Goal: Task Accomplishment & Management: Complete application form

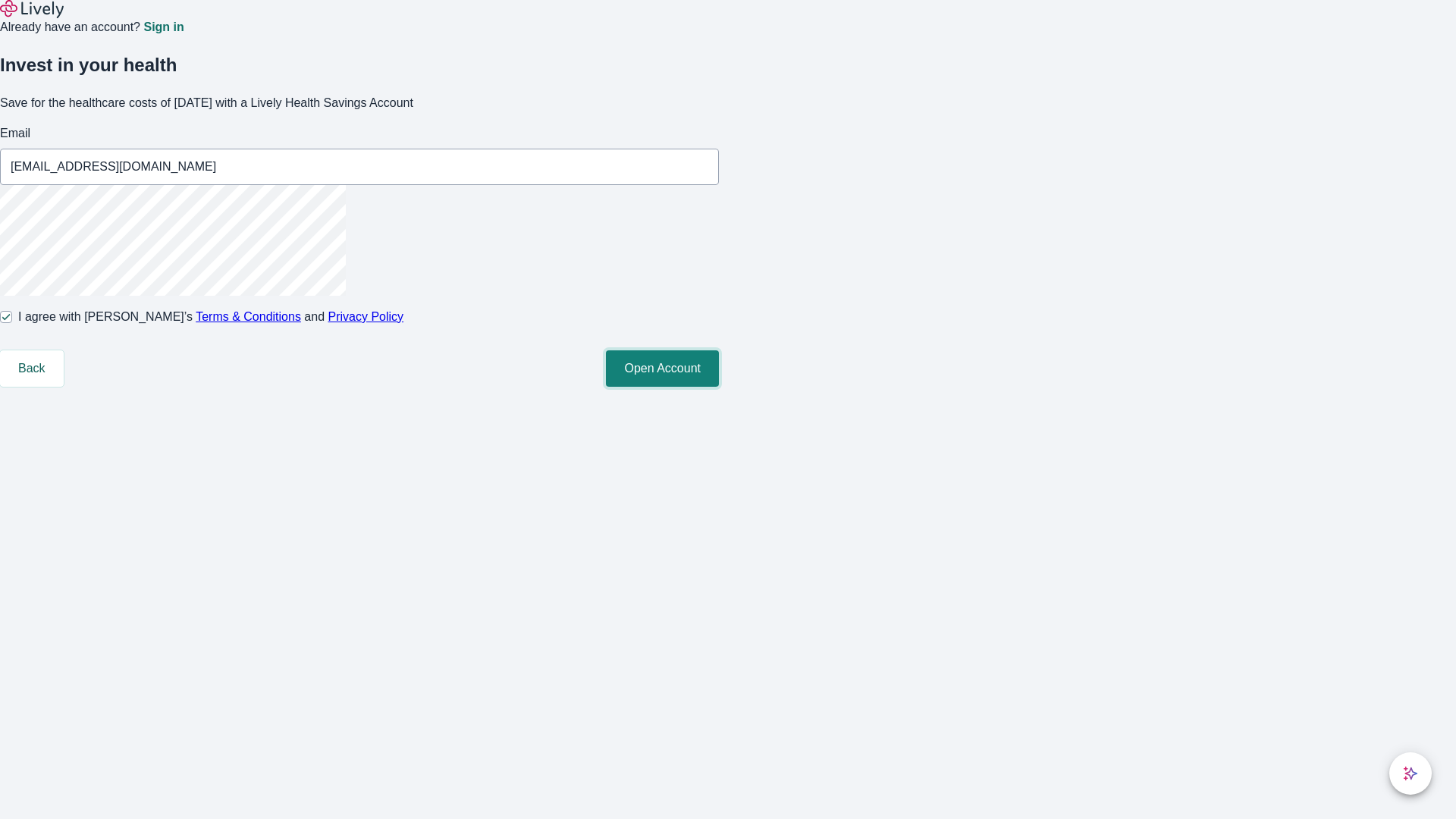
click at [719, 386] on button "Open Account" at bounding box center [662, 368] width 113 height 36
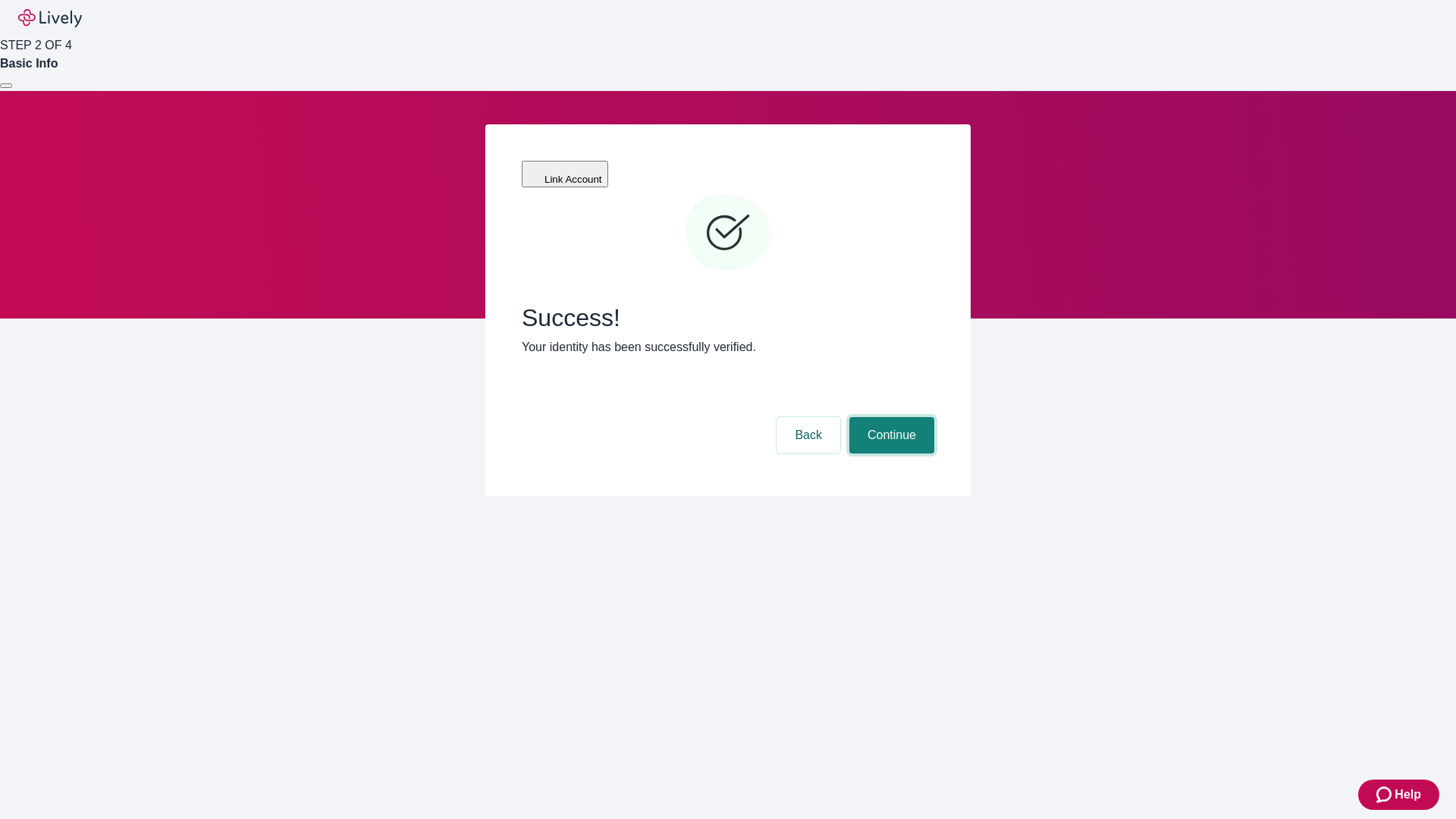
click at [889, 417] on button "Continue" at bounding box center [892, 434] width 85 height 36
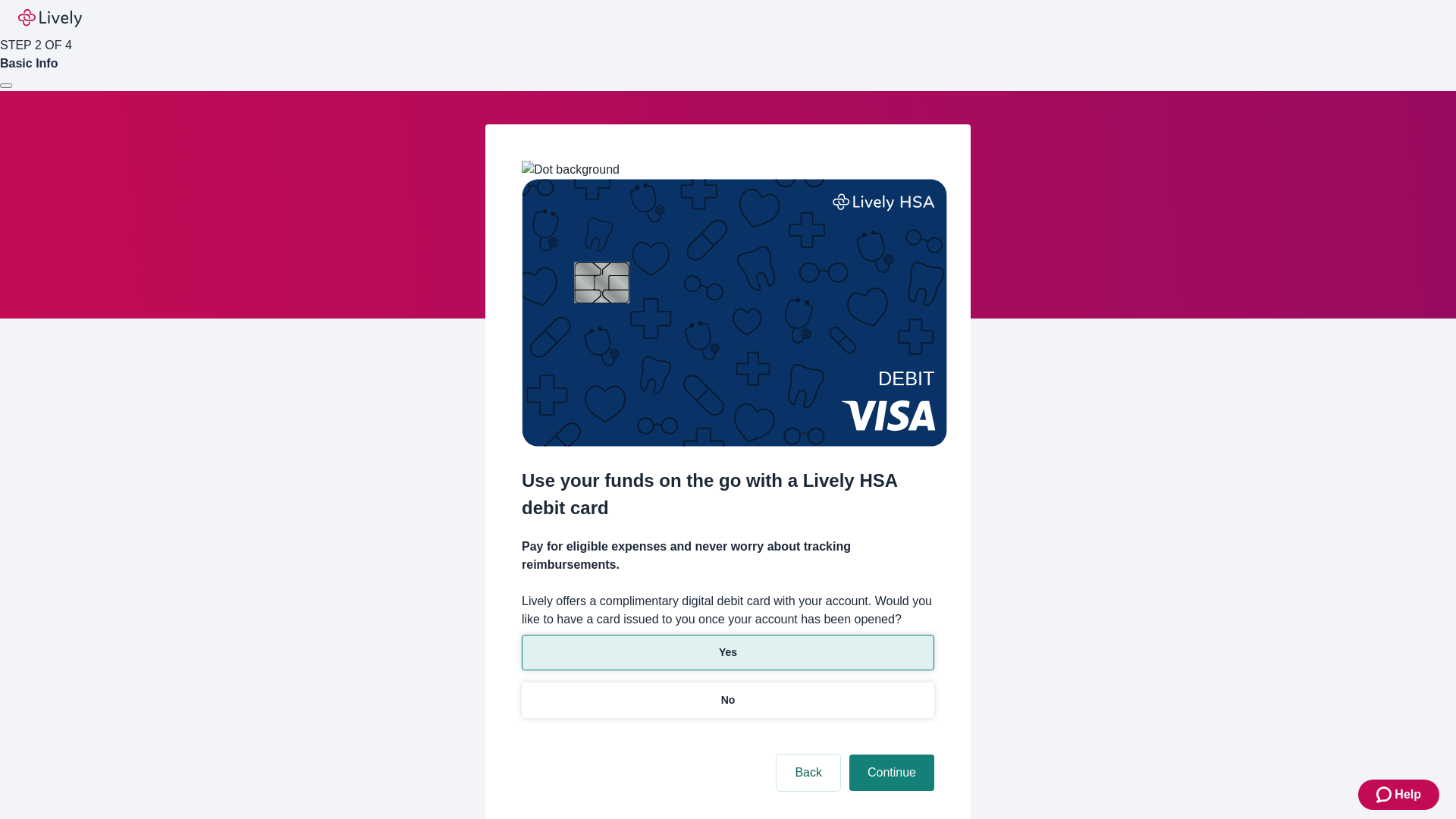
click at [727, 645] on p "Yes" at bounding box center [728, 652] width 18 height 16
click at [889, 754] on button "Continue" at bounding box center [892, 772] width 85 height 36
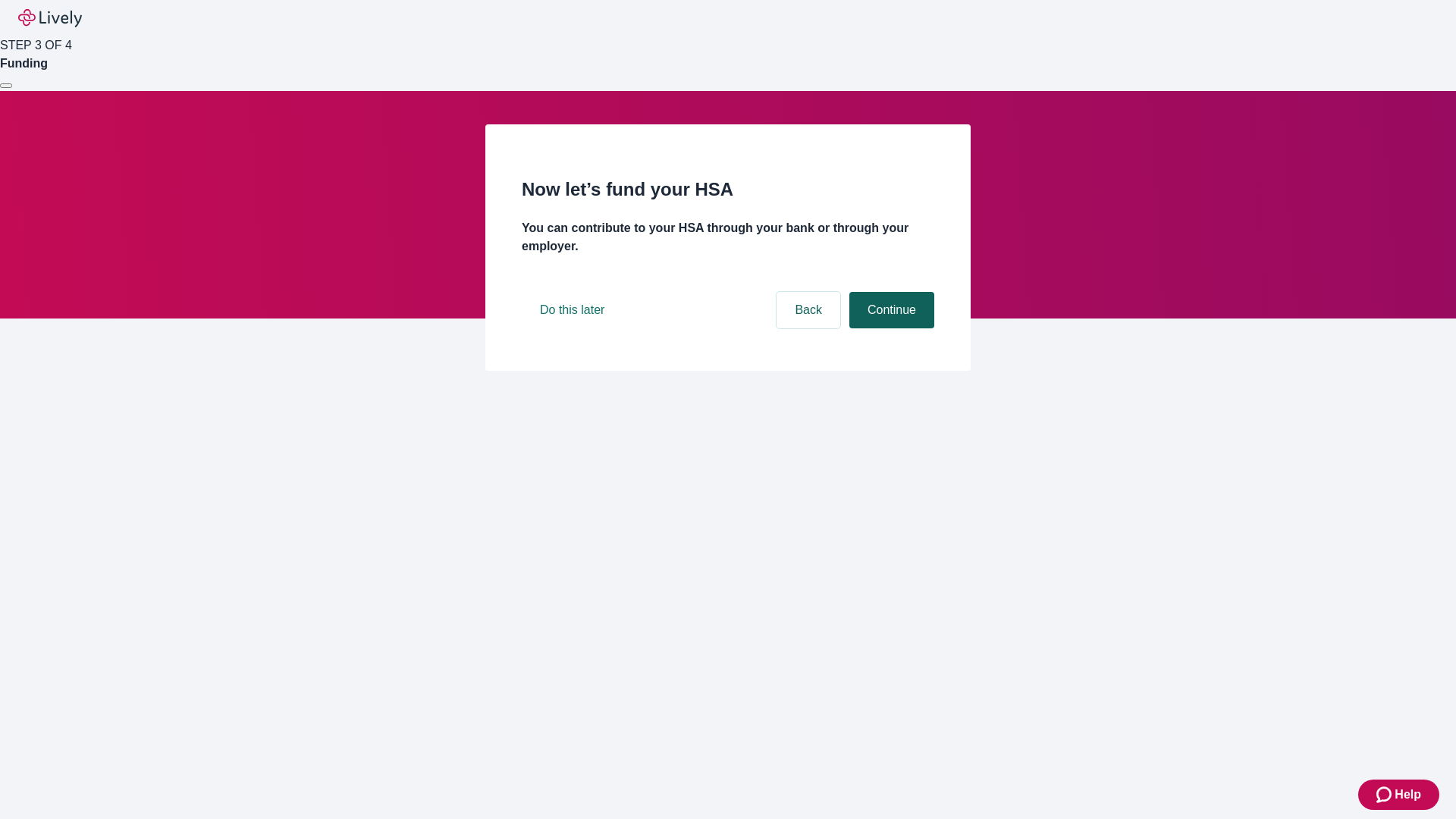
click at [889, 328] on button "Continue" at bounding box center [892, 309] width 85 height 36
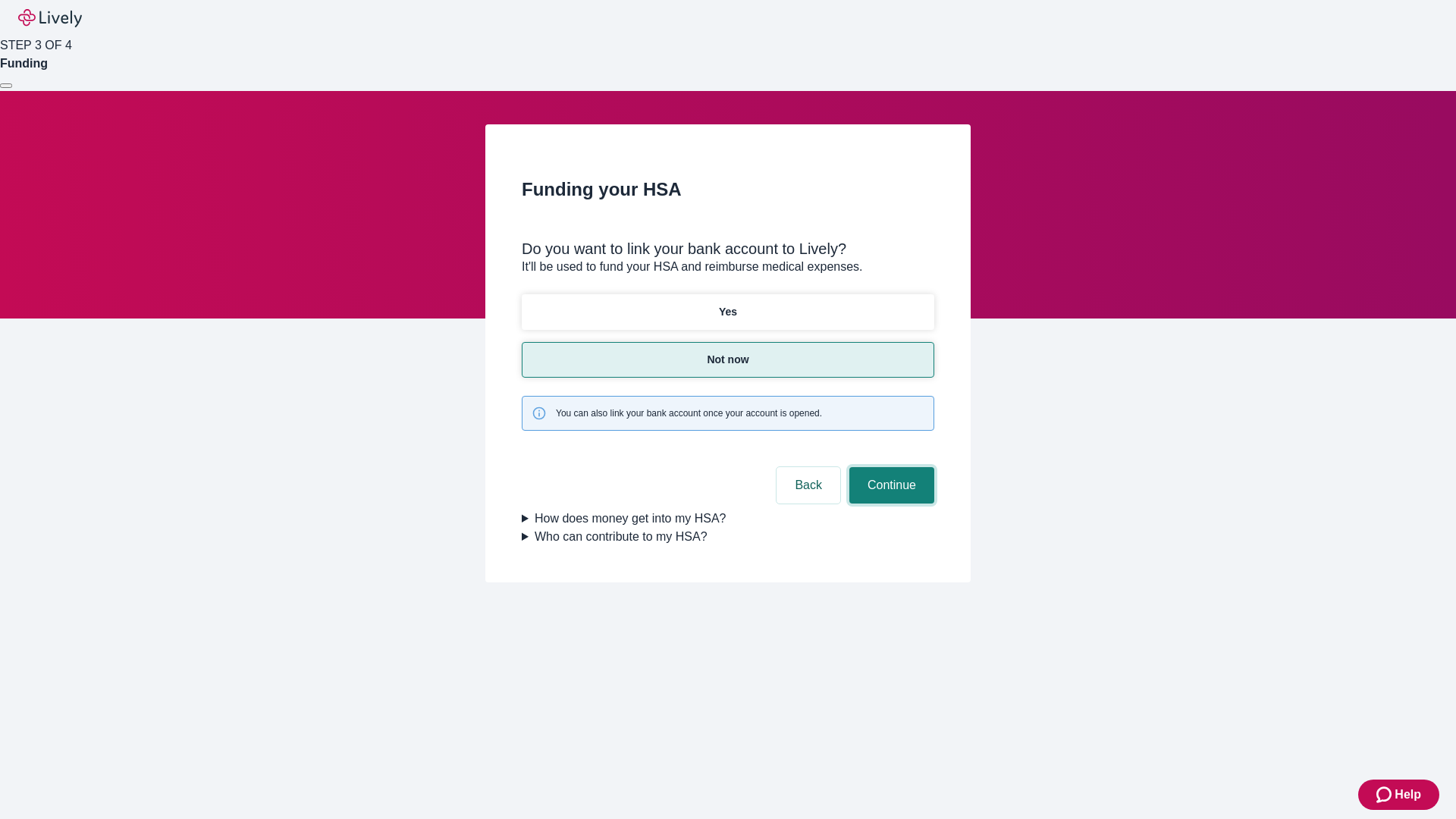
click at [889, 467] on button "Continue" at bounding box center [892, 484] width 85 height 36
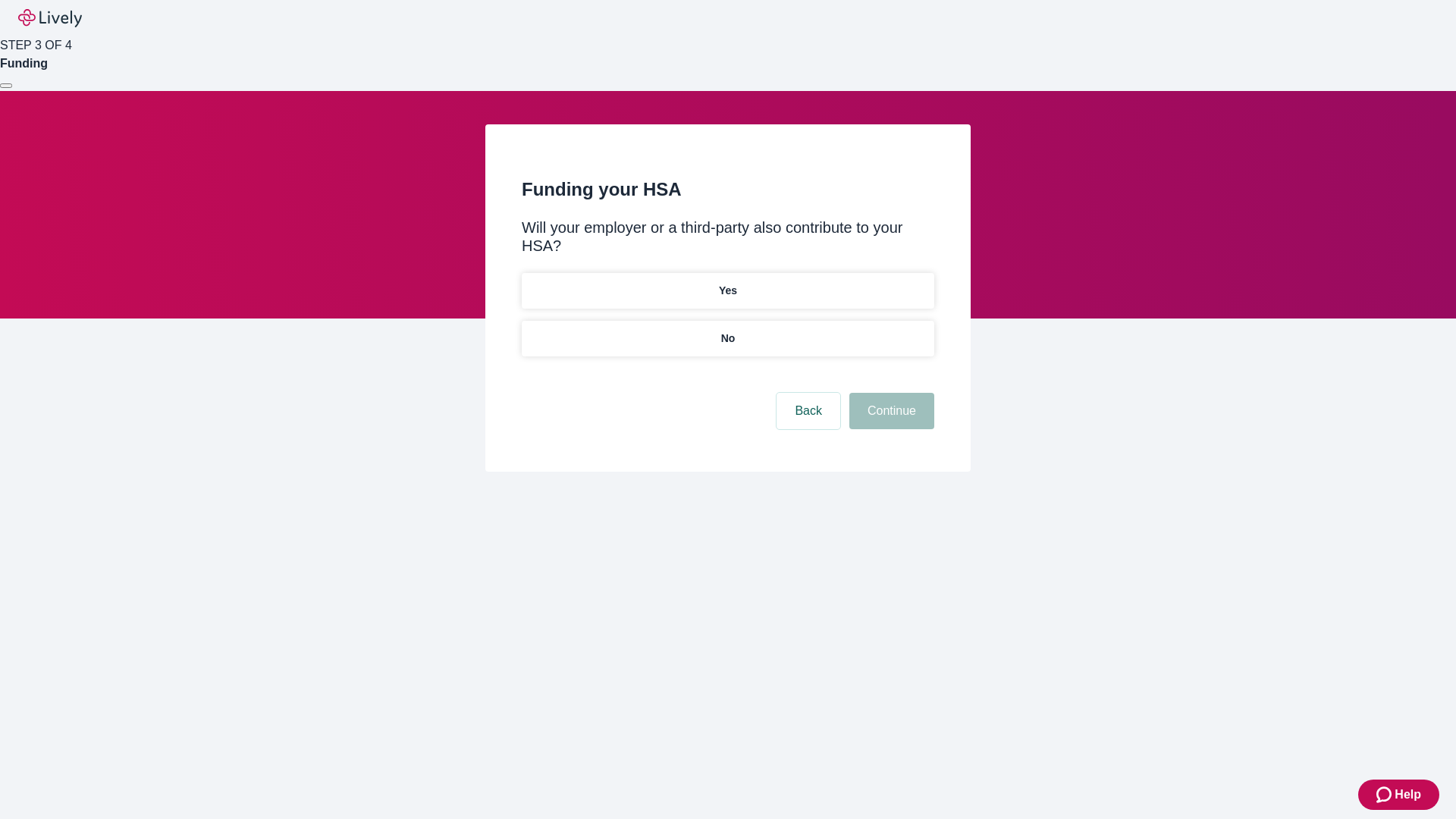
click at [727, 330] on p "No" at bounding box center [729, 338] width 15 height 16
click at [889, 393] on button "Continue" at bounding box center [892, 410] width 85 height 36
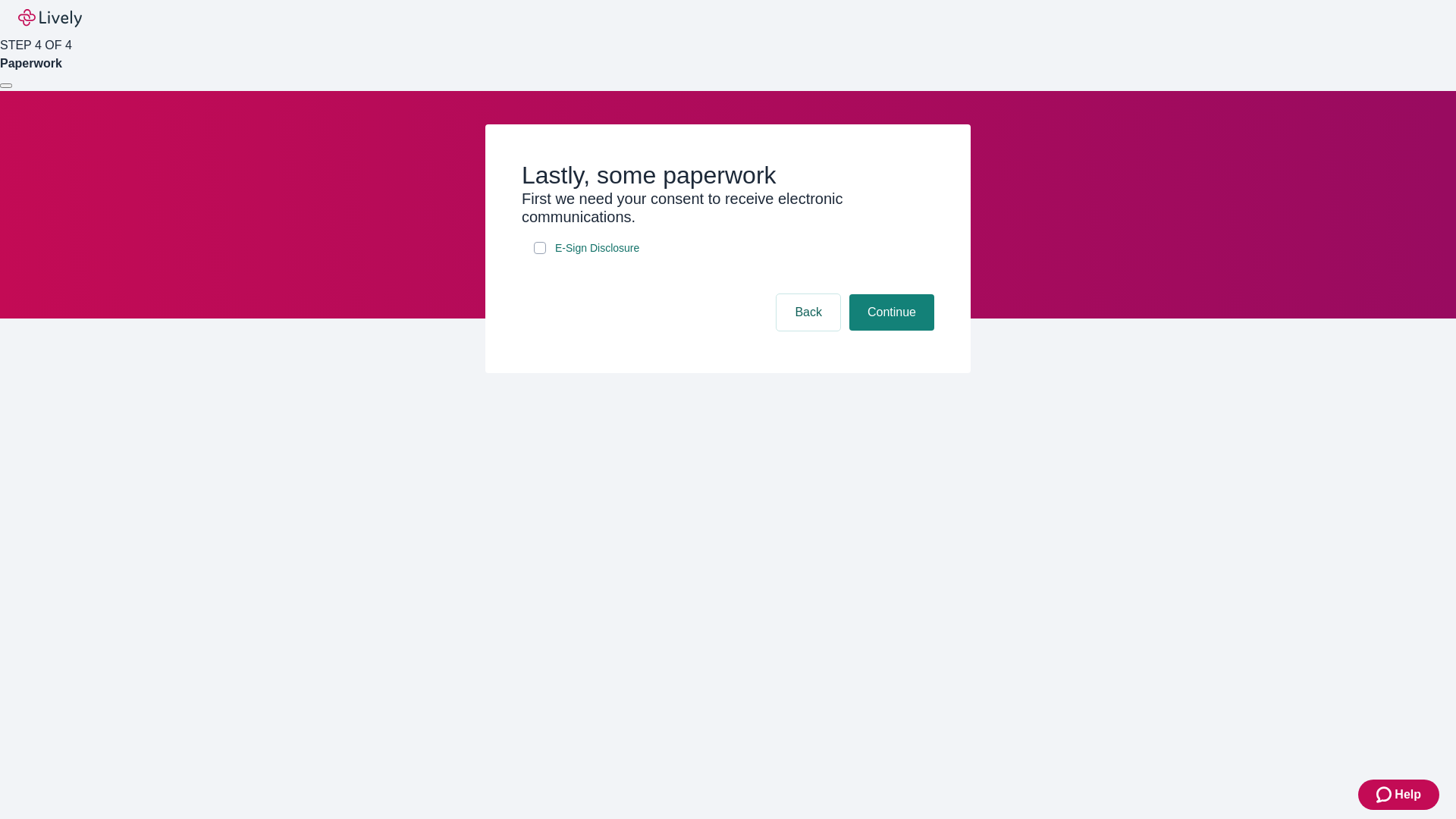
click at [540, 254] on input "E-Sign Disclosure" at bounding box center [540, 247] width 12 height 12
checkbox input "true"
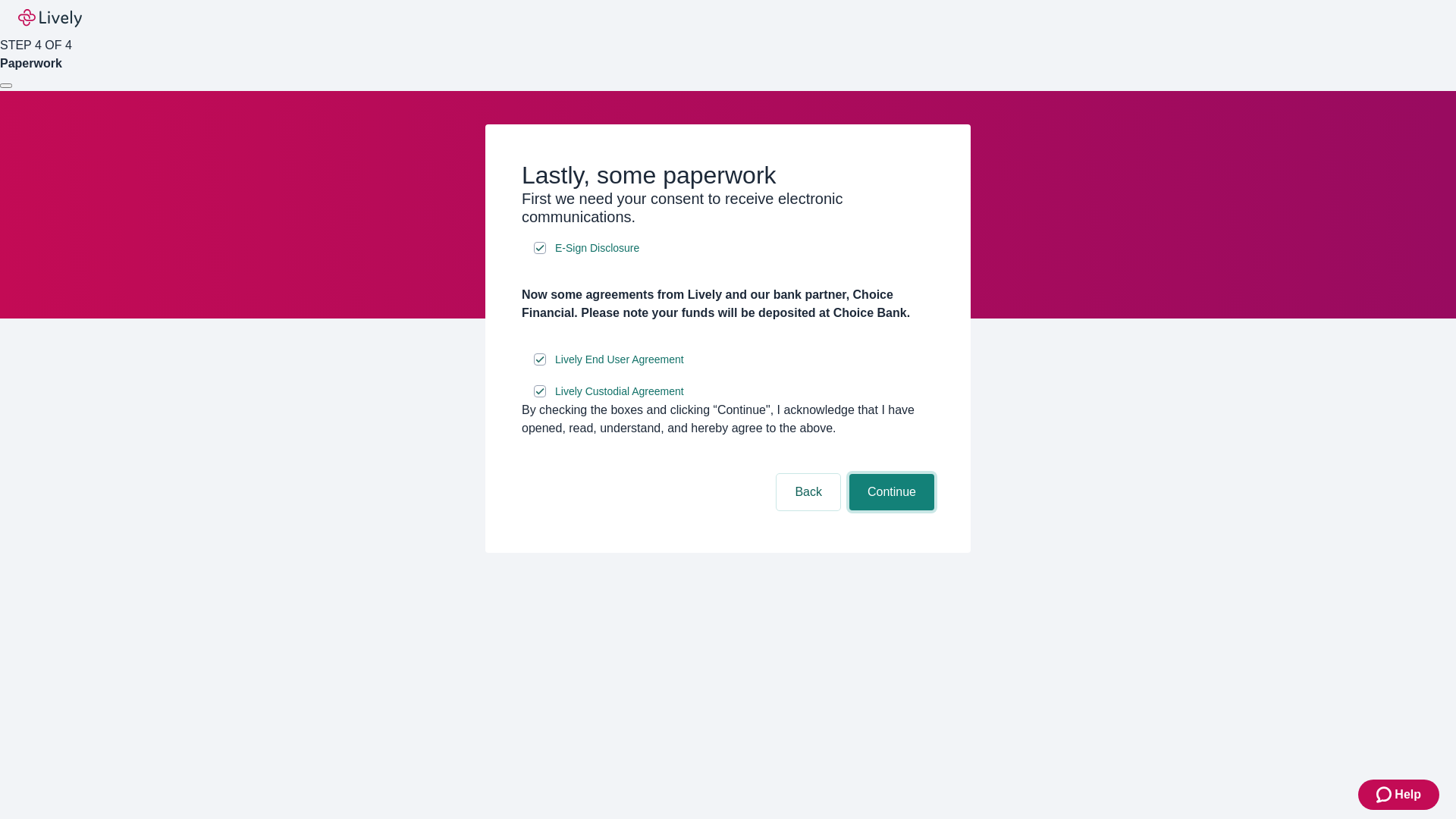
click at [889, 510] on button "Continue" at bounding box center [892, 492] width 85 height 36
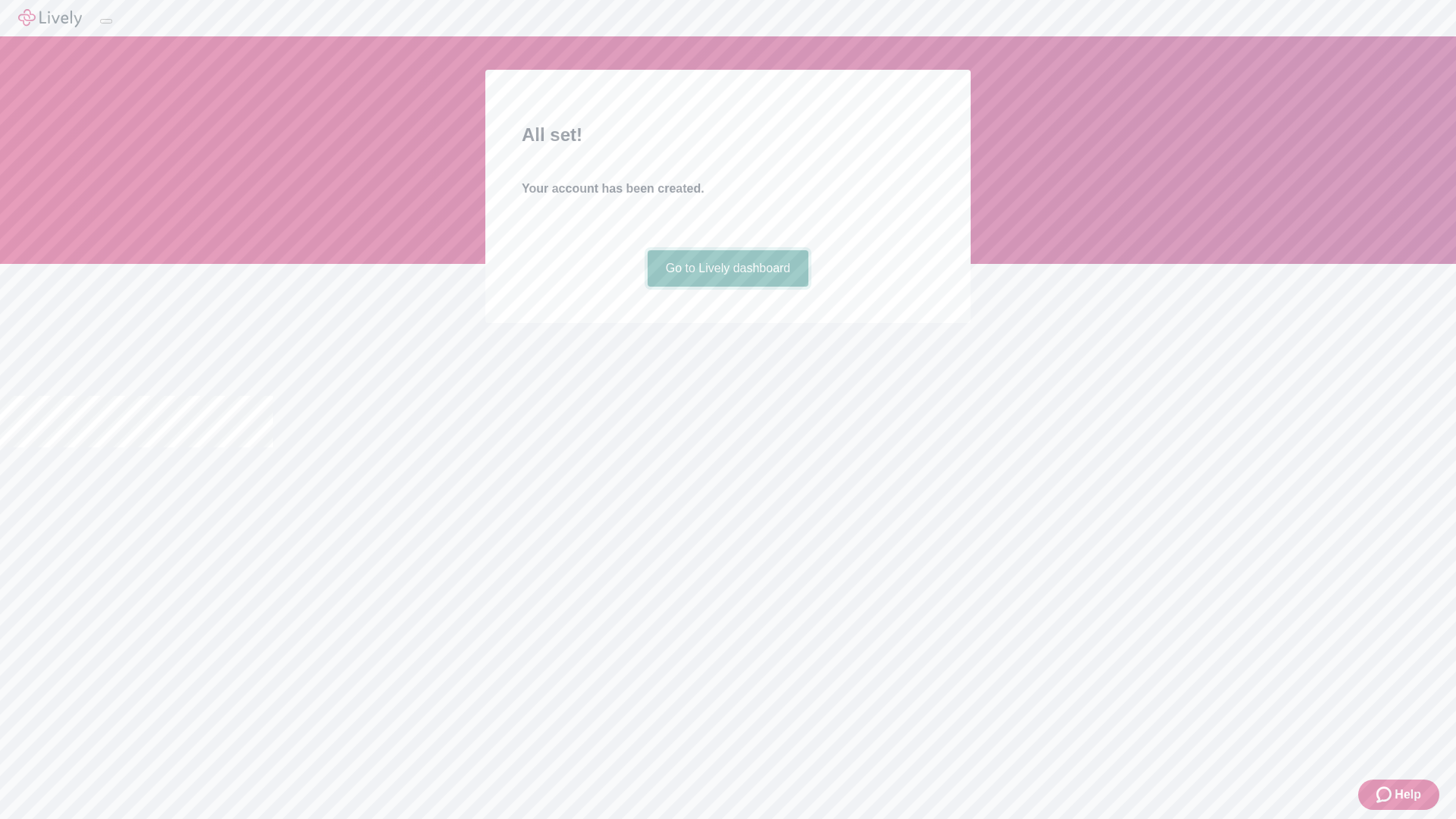
click at [727, 287] on link "Go to Lively dashboard" at bounding box center [728, 267] width 161 height 36
